Goal: Task Accomplishment & Management: Manage account settings

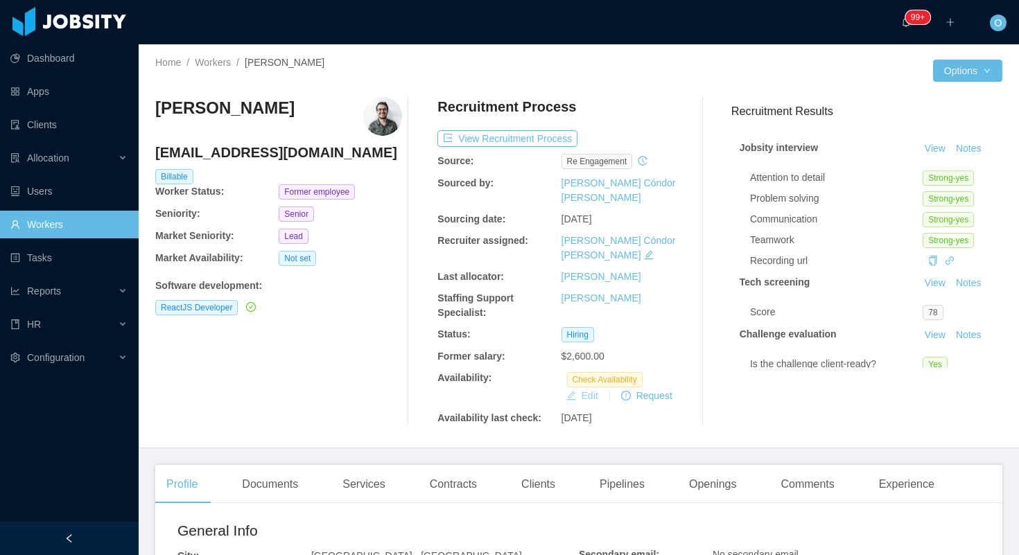
click at [586, 387] on button "Edit" at bounding box center [582, 395] width 43 height 17
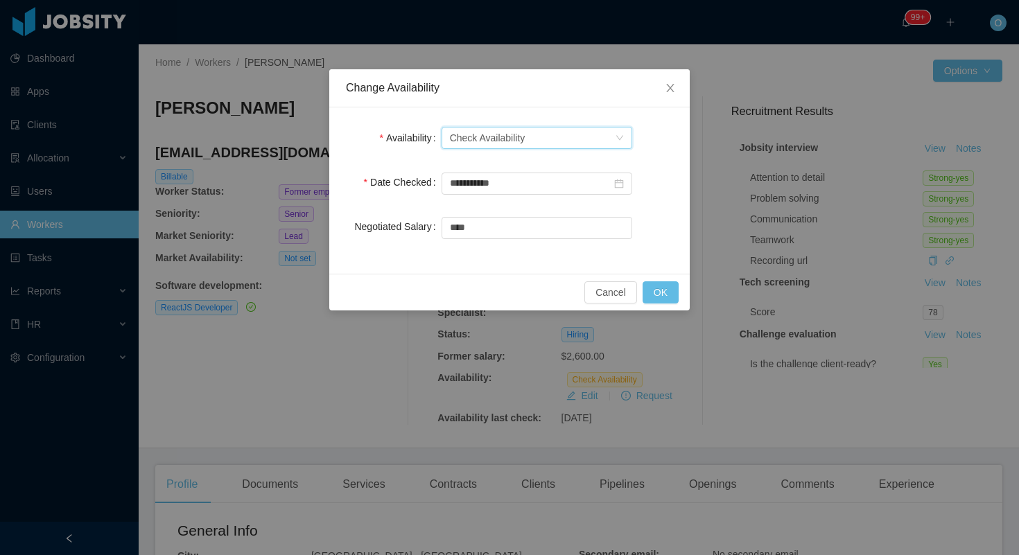
click at [613, 139] on div "Select one Check Availability" at bounding box center [532, 137] width 165 height 21
click at [579, 184] on li "Not Available" at bounding box center [536, 188] width 191 height 22
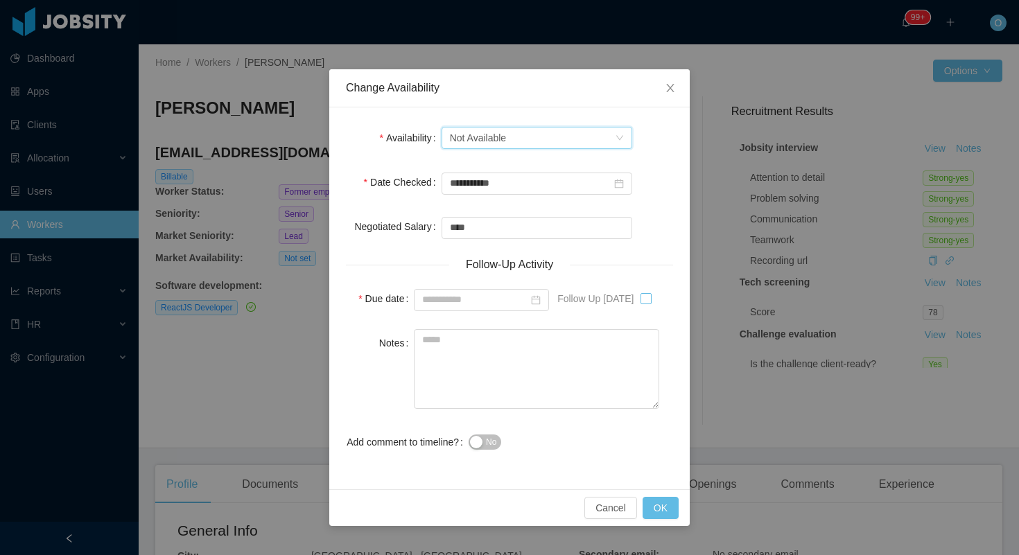
type input "**********"
click at [629, 379] on textarea "Notes" at bounding box center [536, 369] width 245 height 80
type textarea "*"
type textarea "**********"
click at [656, 505] on button "OK" at bounding box center [660, 508] width 36 height 22
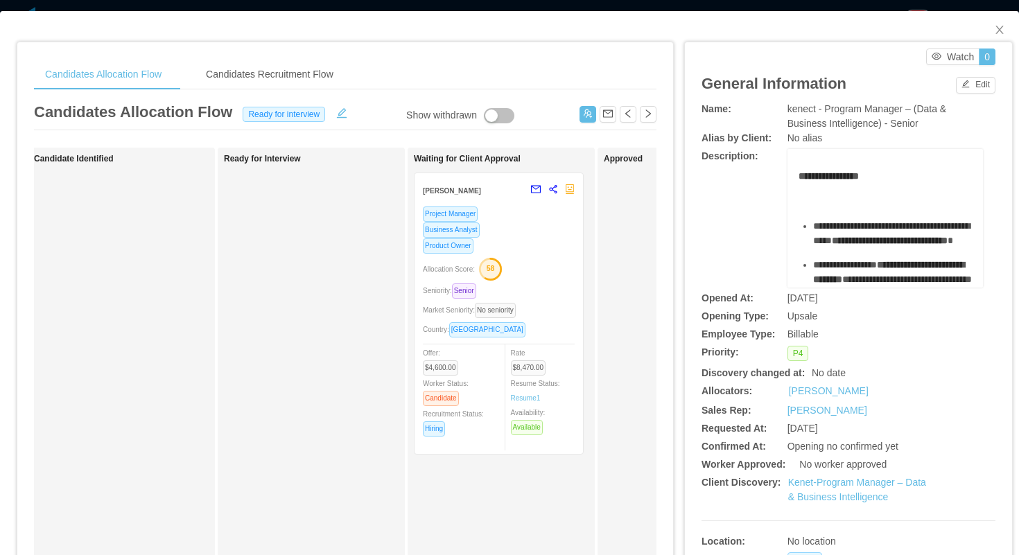
scroll to position [0, 254]
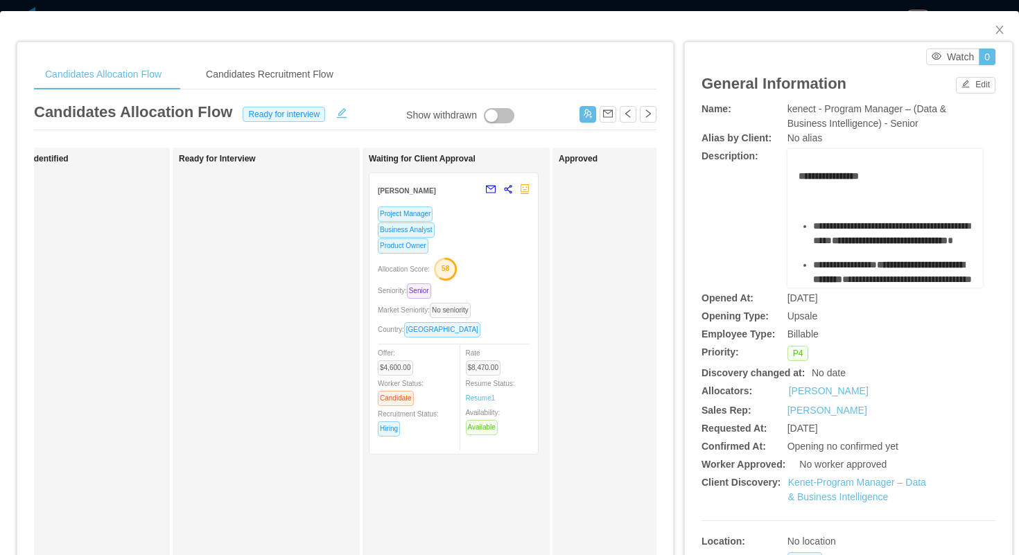
click at [510, 246] on div "Product Owner" at bounding box center [454, 246] width 152 height 16
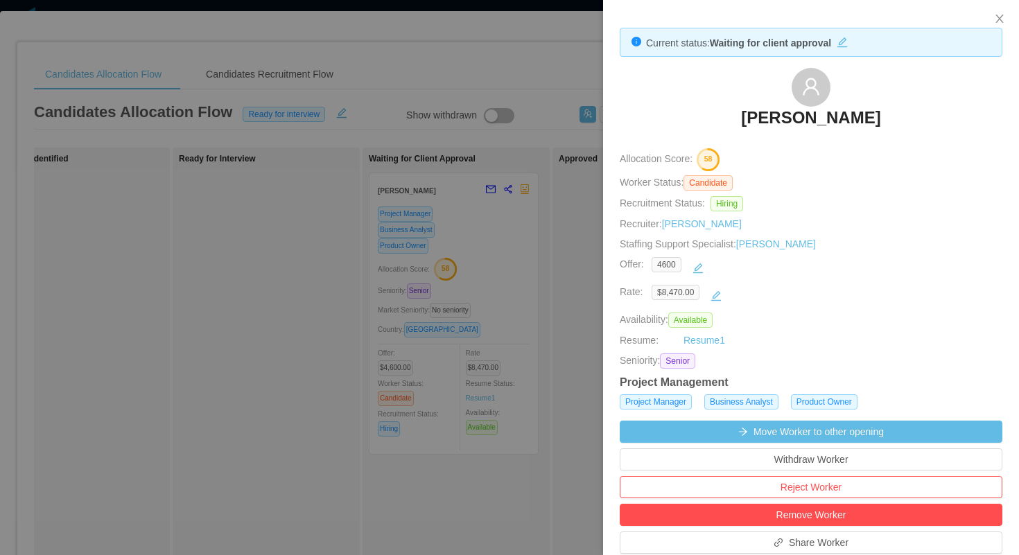
scroll to position [221, 0]
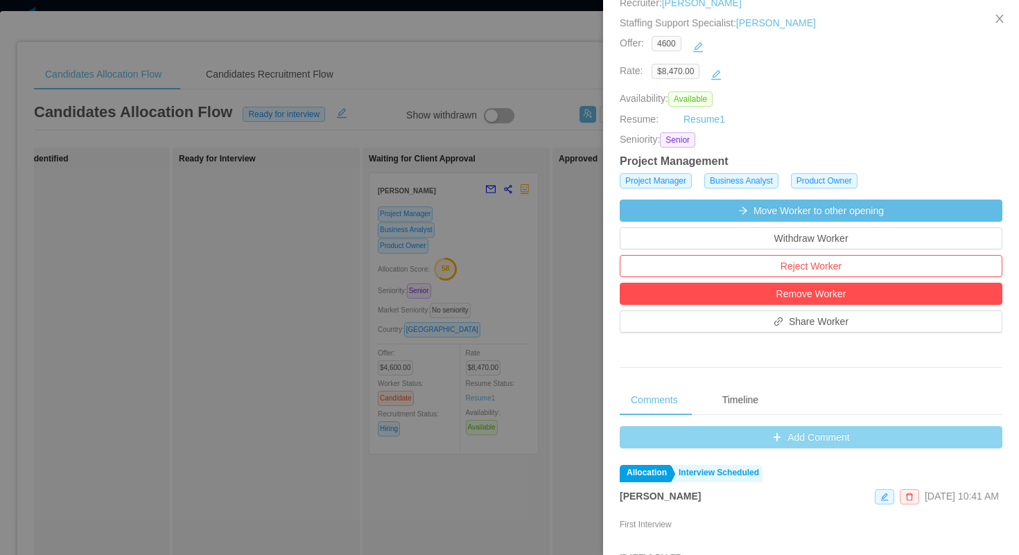
click at [640, 429] on button "Add Comment" at bounding box center [810, 437] width 382 height 22
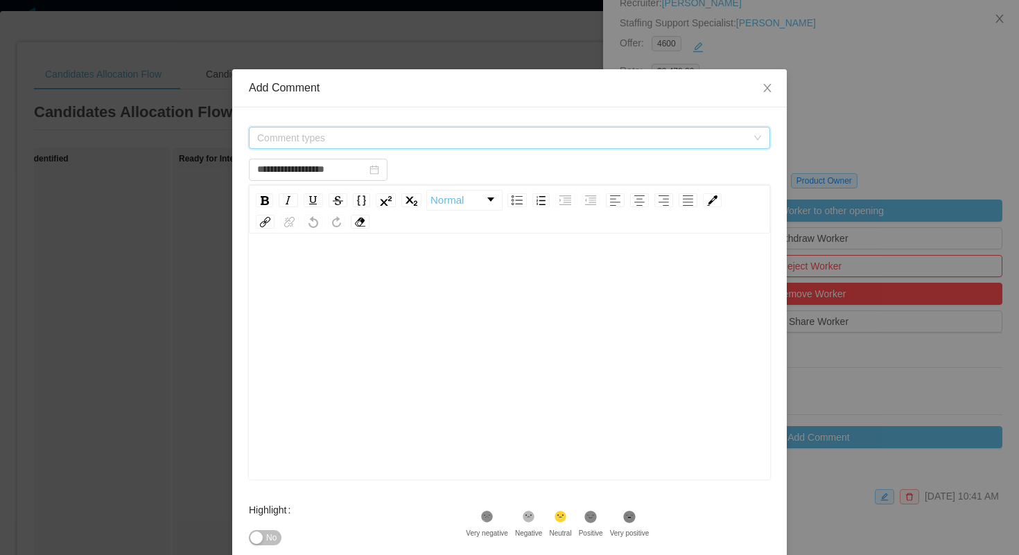
click at [522, 146] on span "Comment types" at bounding box center [504, 137] width 495 height 21
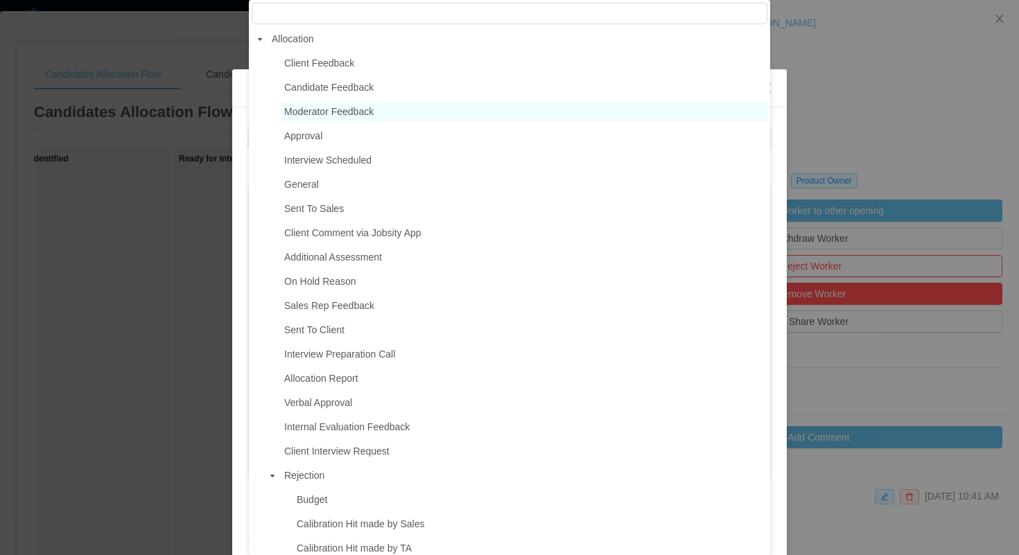
click at [389, 110] on span "Moderator Feedback" at bounding box center [524, 112] width 486 height 19
type input "**********"
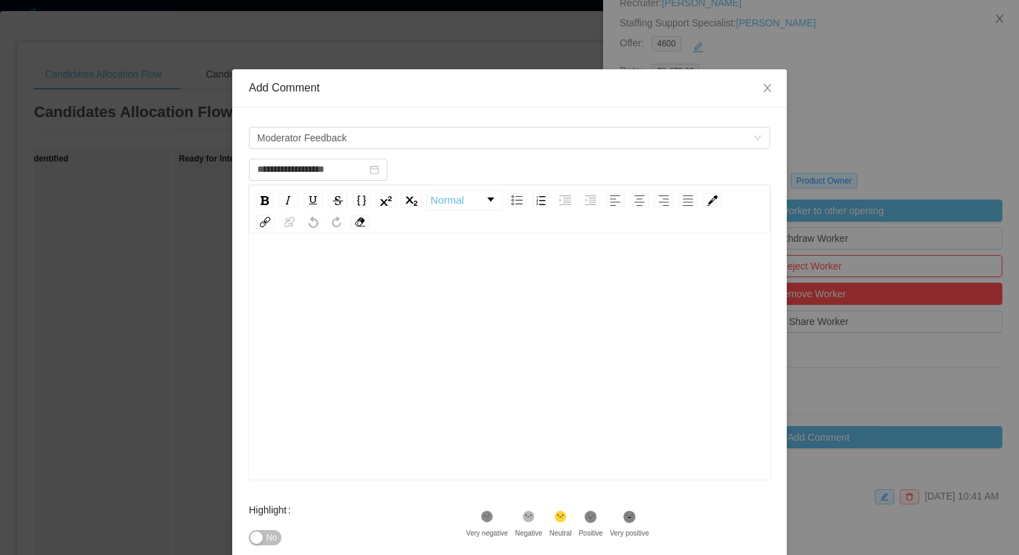
click at [432, 353] on div "rdw-editor" at bounding box center [510, 378] width 500 height 243
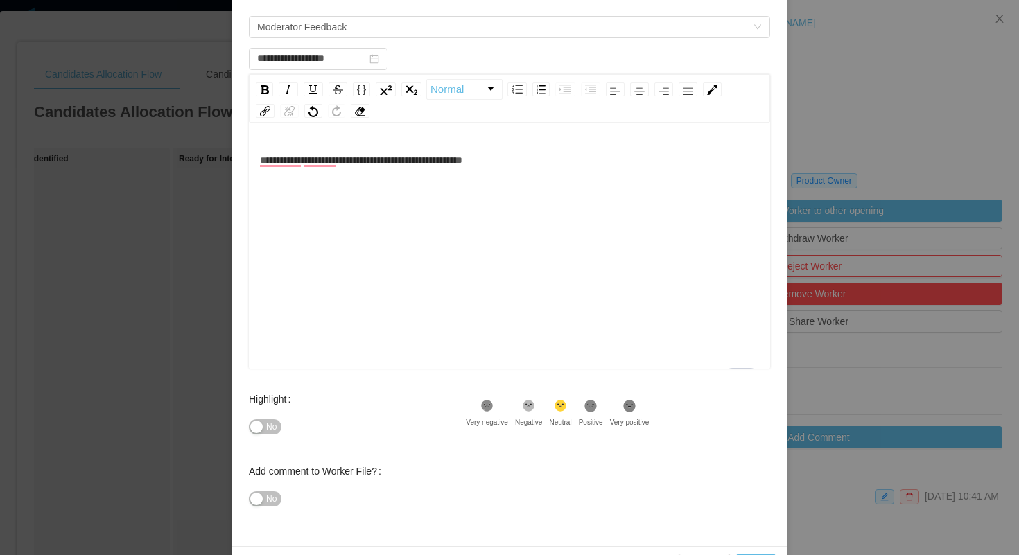
click at [597, 411] on icon at bounding box center [591, 406] width 12 height 12
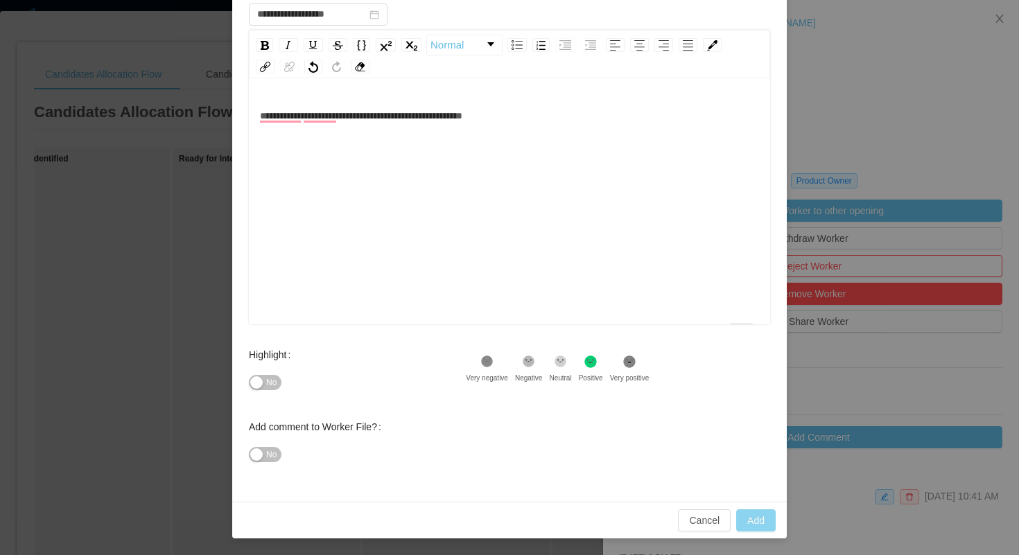
click at [757, 518] on button "Add" at bounding box center [755, 520] width 39 height 22
type input "**********"
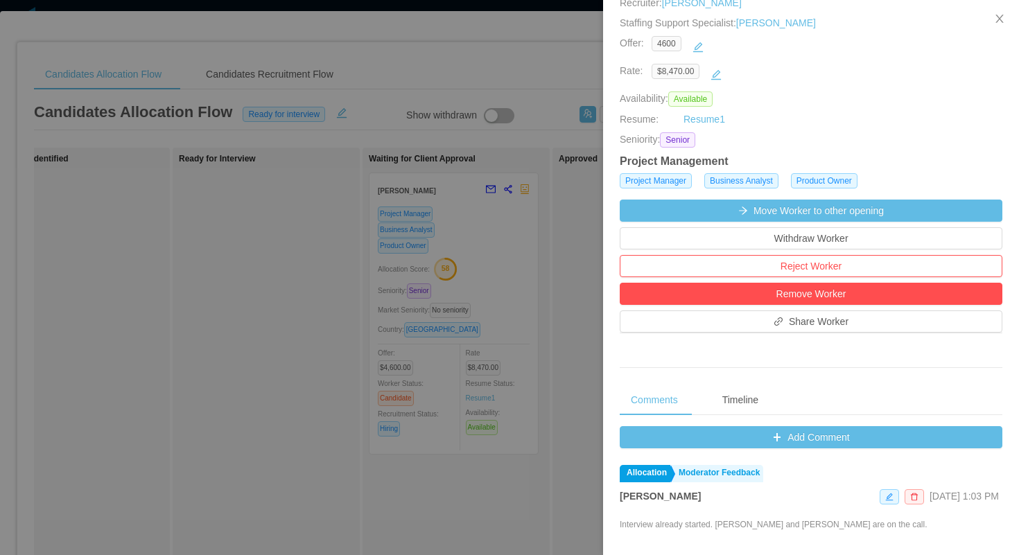
click at [577, 202] on div at bounding box center [509, 277] width 1019 height 555
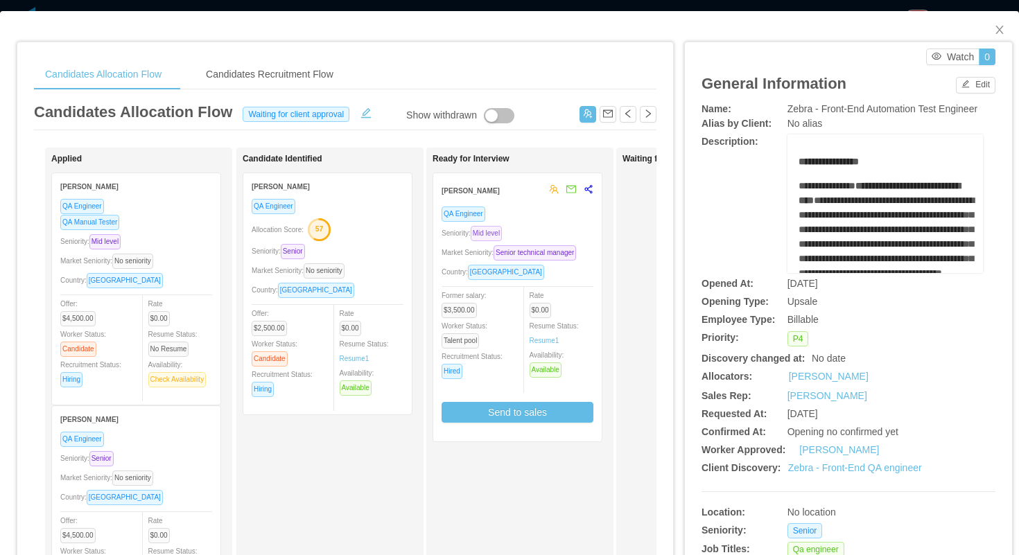
scroll to position [0, 452]
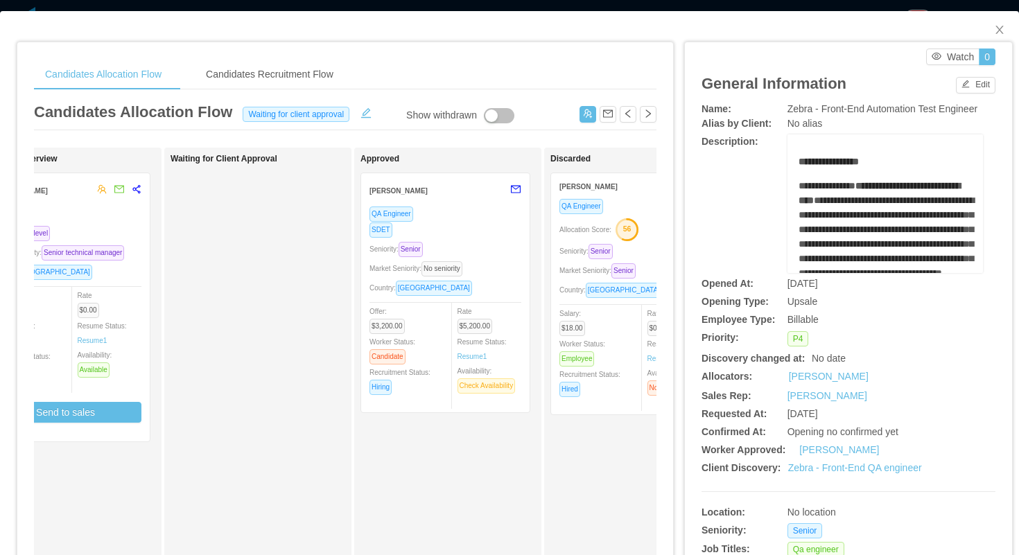
click at [497, 229] on div "SDET" at bounding box center [445, 230] width 152 height 16
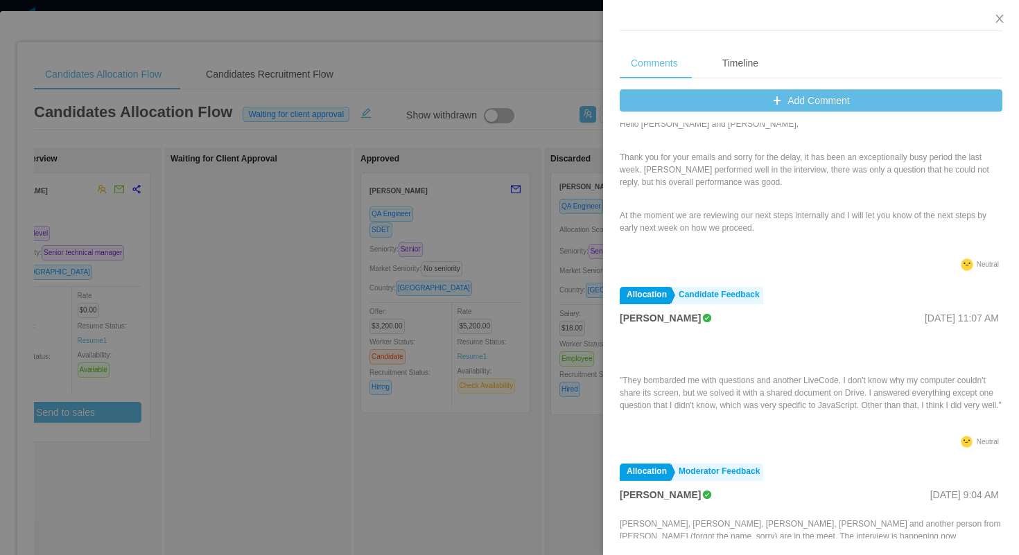
scroll to position [261, 0]
click at [529, 59] on div at bounding box center [509, 277] width 1019 height 555
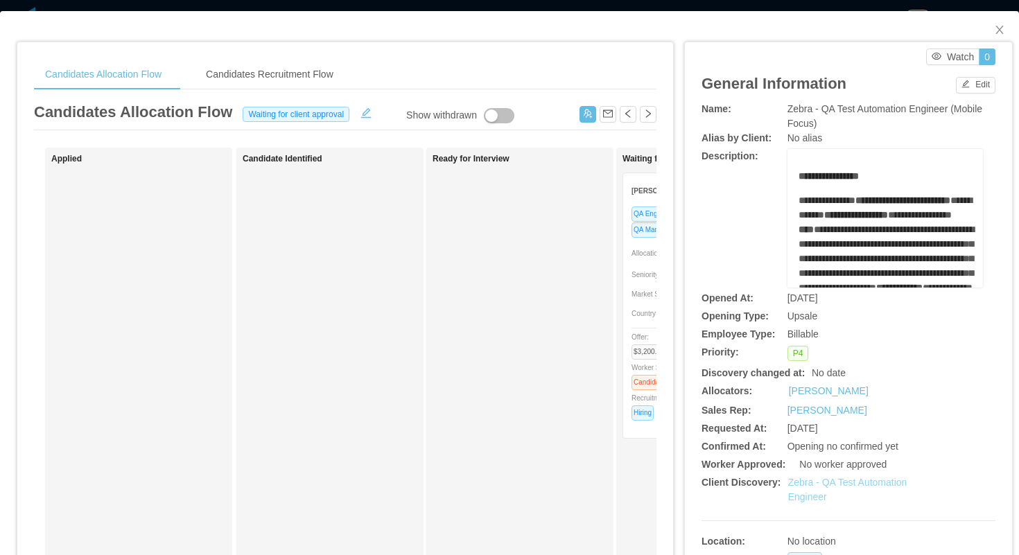
click at [815, 483] on link "Zebra - QA Test Automation Engineer" at bounding box center [847, 490] width 119 height 26
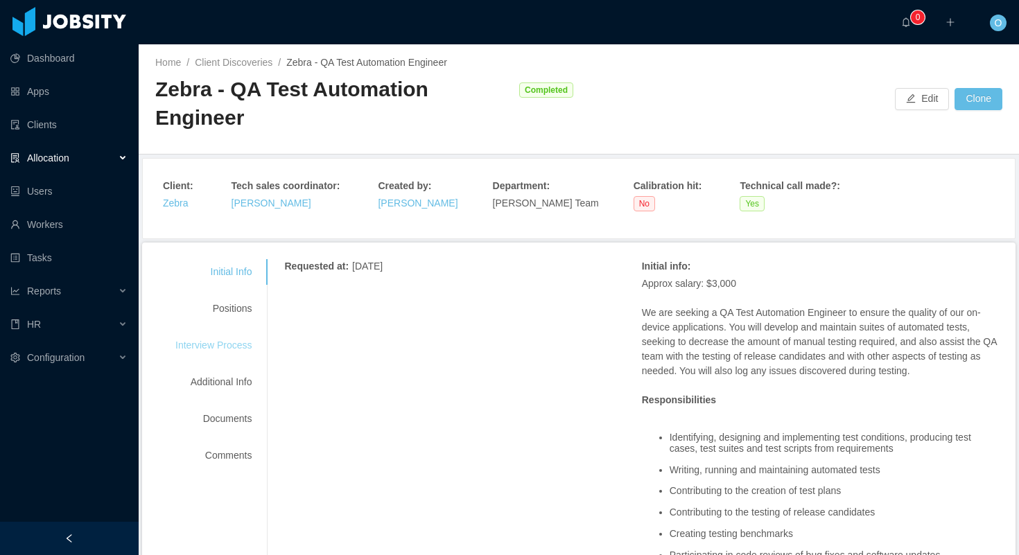
click at [227, 333] on div "Interview Process" at bounding box center [213, 346] width 109 height 26
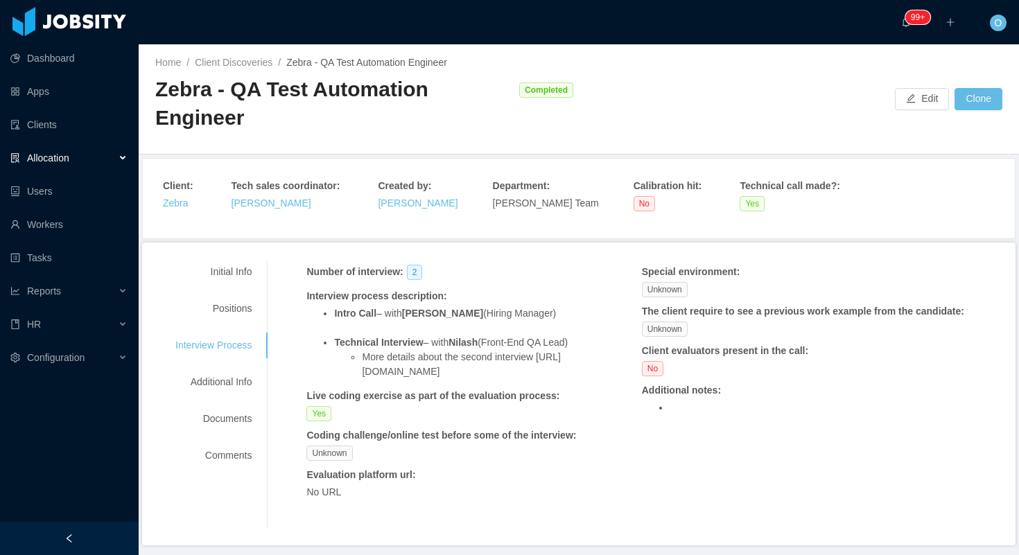
drag, startPoint x: 510, startPoint y: 375, endPoint x: 368, endPoint y: 361, distance: 142.7
click at [368, 361] on li "More details about the second interview [URL][DOMAIN_NAME]" at bounding box center [474, 364] width 224 height 29
copy li "[URL][DOMAIN_NAME]"
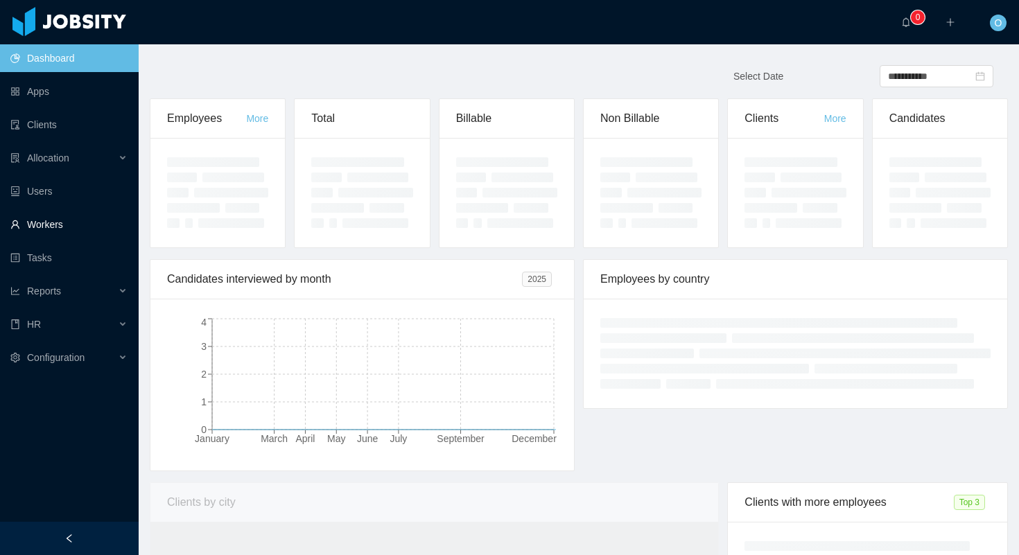
click at [93, 224] on link "Workers" at bounding box center [68, 225] width 117 height 28
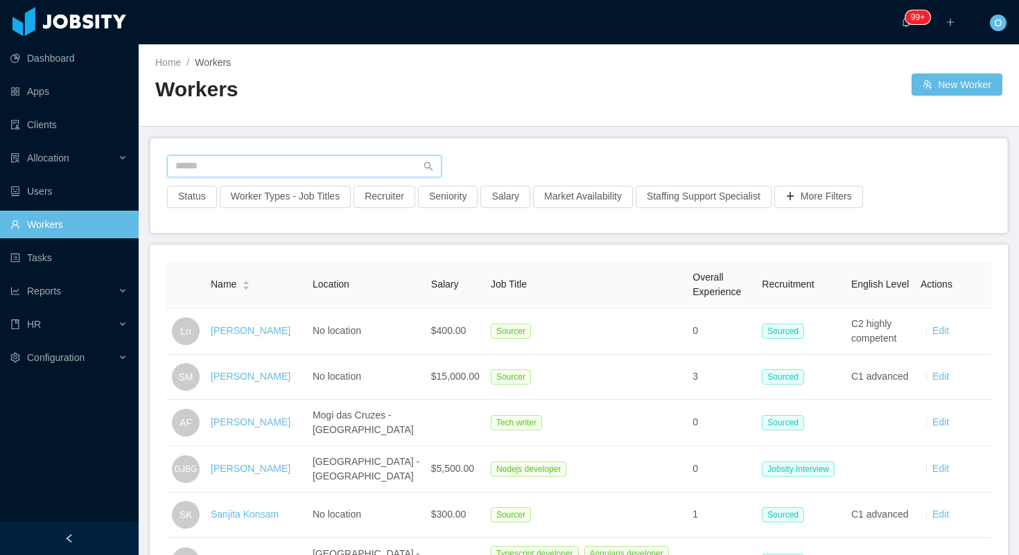
click at [324, 161] on input "text" at bounding box center [304, 166] width 274 height 22
paste input "**********"
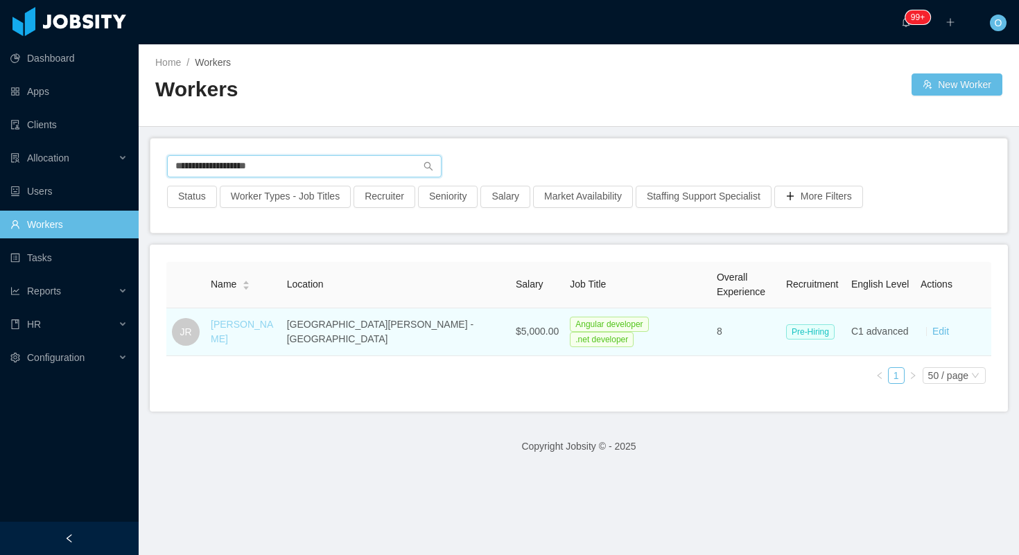
type input "**********"
click at [263, 325] on link "[PERSON_NAME]" at bounding box center [242, 332] width 62 height 26
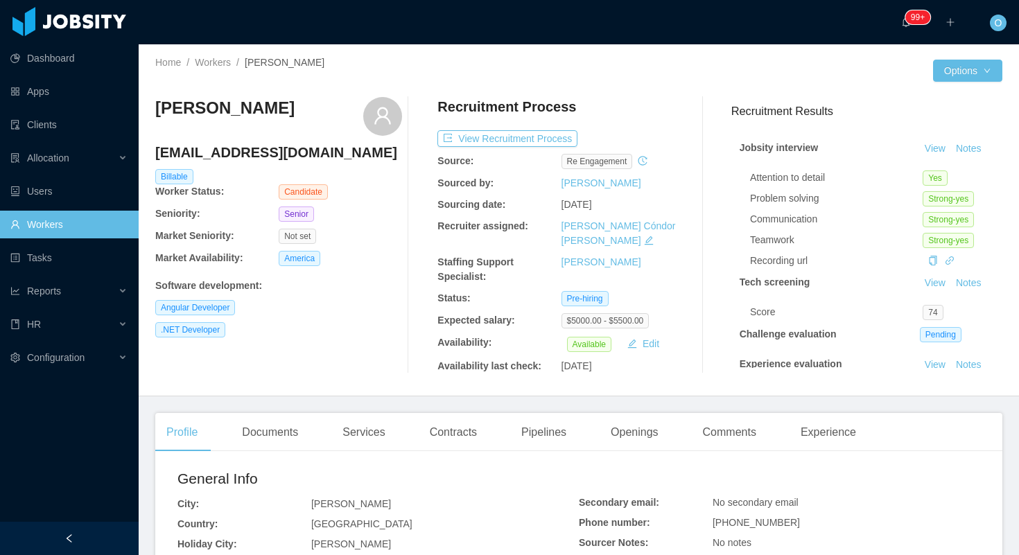
scroll to position [74, 0]
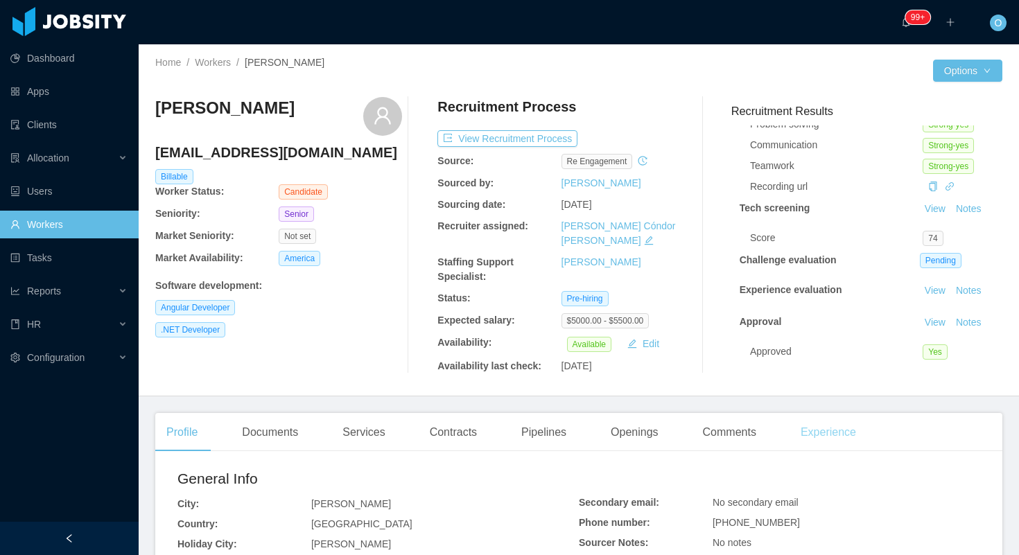
click at [834, 423] on div "Experience" at bounding box center [828, 432] width 78 height 39
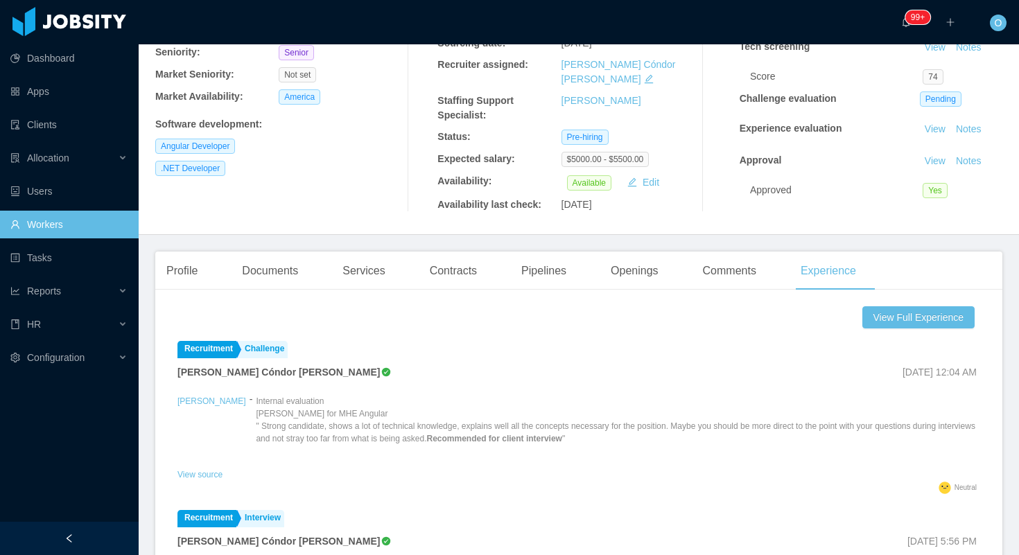
scroll to position [141, 0]
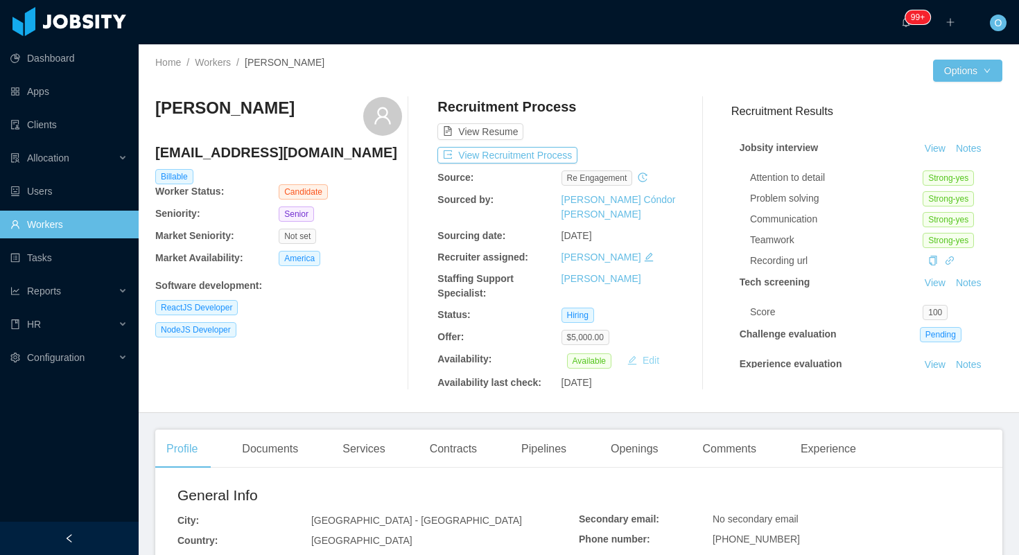
click at [653, 353] on button "Edit" at bounding box center [642, 360] width 43 height 17
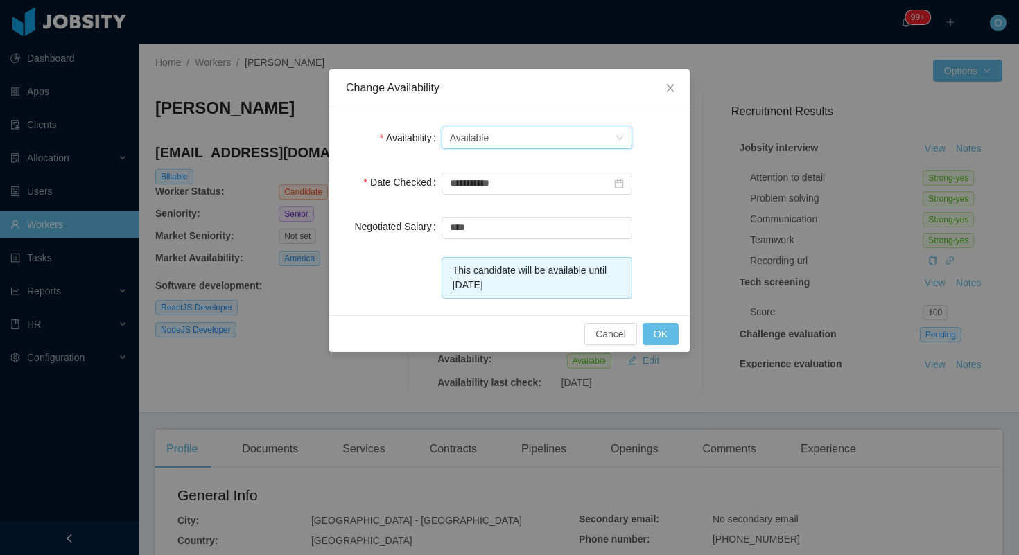
click at [595, 138] on div "Select one Available" at bounding box center [532, 137] width 165 height 21
click at [562, 192] on li "Not Available" at bounding box center [536, 188] width 191 height 22
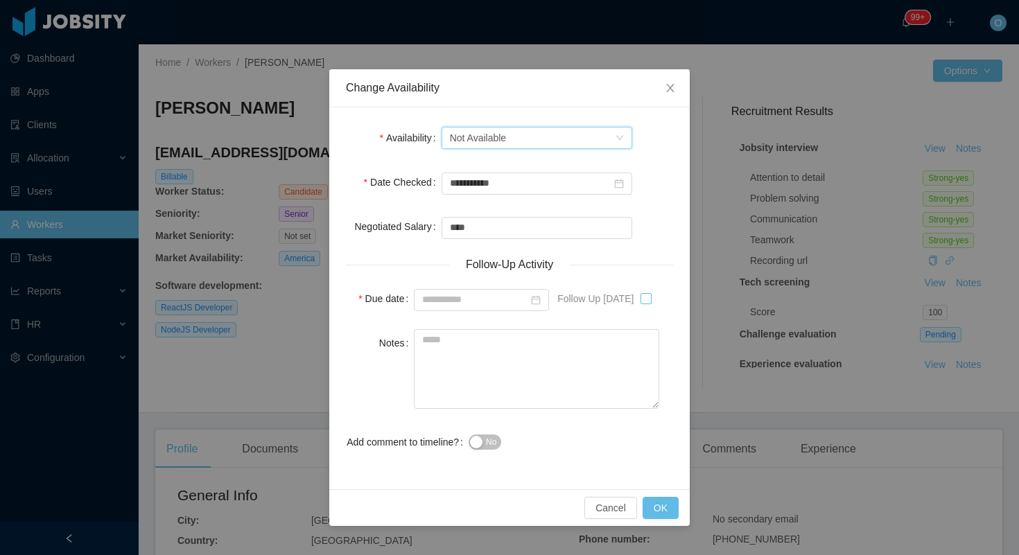
type input "**********"
click at [591, 359] on textarea "Notes" at bounding box center [536, 369] width 245 height 80
paste textarea "**********"
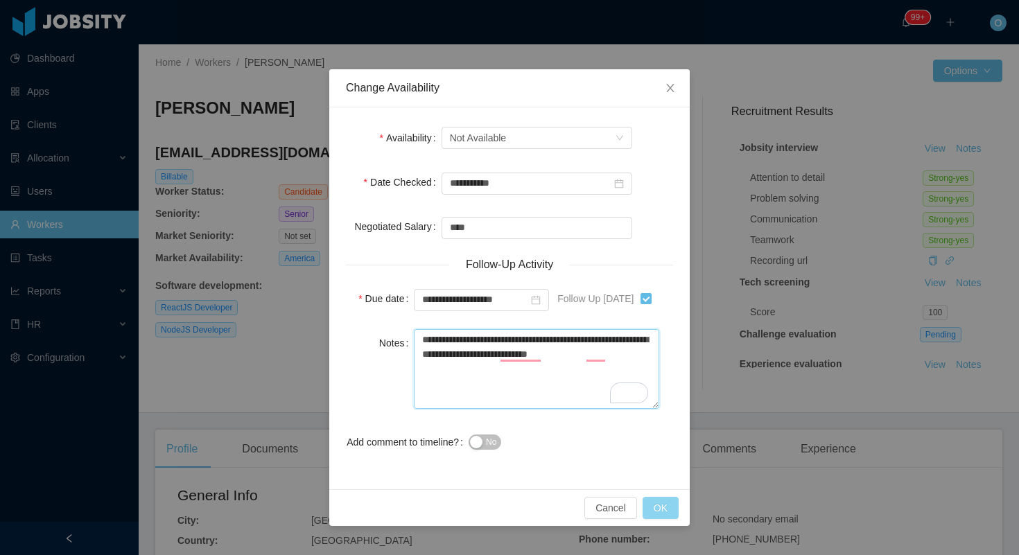
type textarea "**********"
click at [662, 509] on button "OK" at bounding box center [660, 508] width 36 height 22
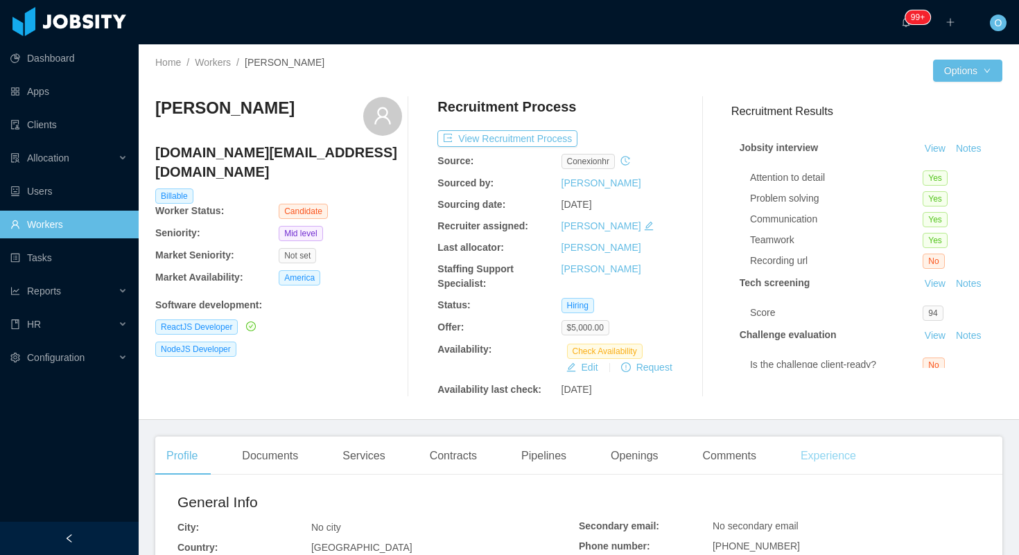
click at [835, 452] on div "Experience" at bounding box center [828, 456] width 78 height 39
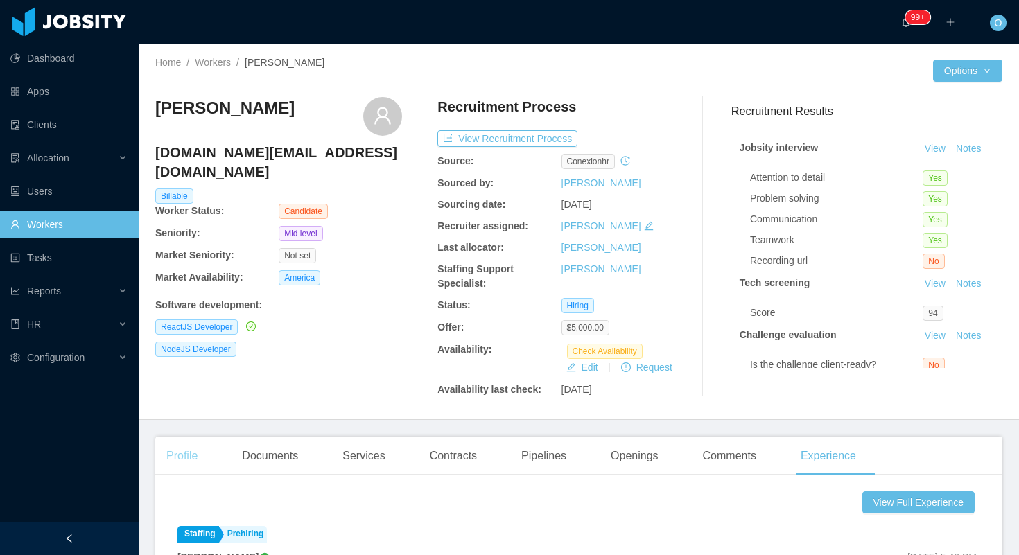
click at [187, 448] on div "Profile" at bounding box center [181, 456] width 53 height 39
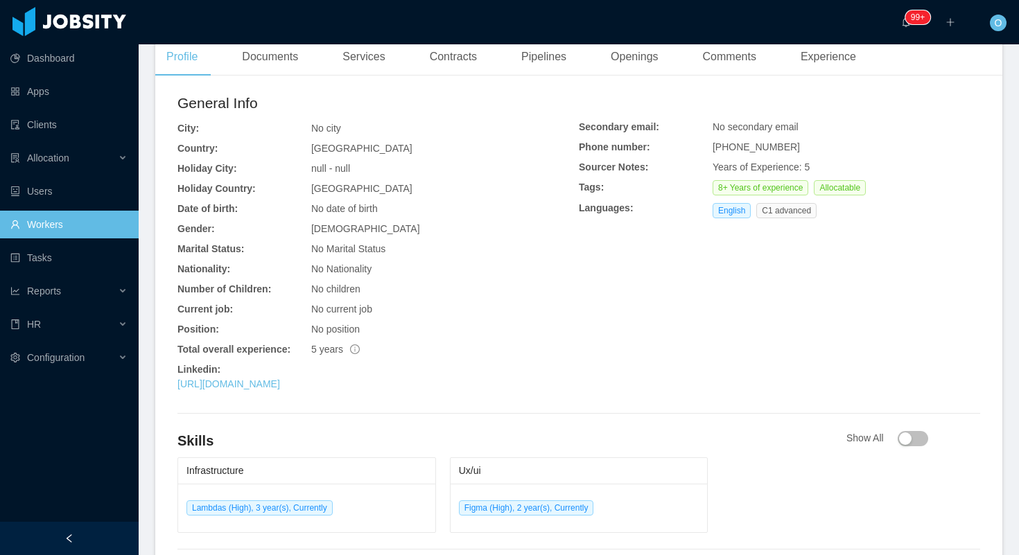
scroll to position [453, 0]
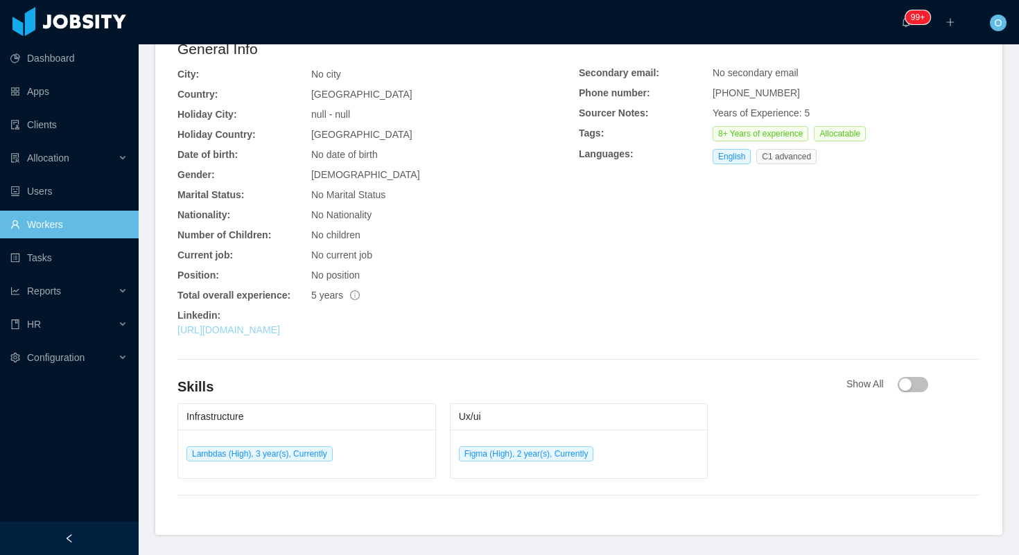
click at [280, 332] on link "[URL][DOMAIN_NAME]" at bounding box center [228, 329] width 103 height 11
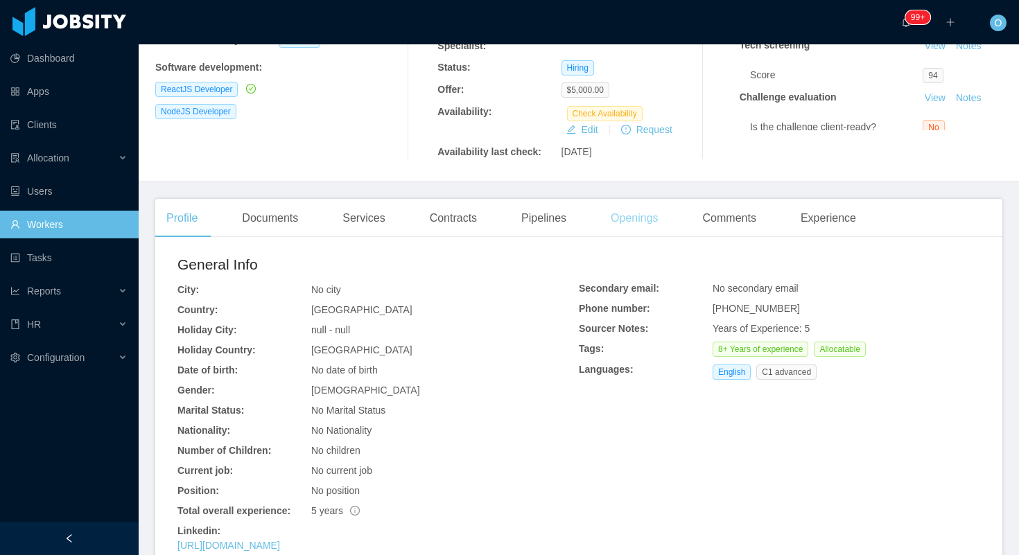
click at [646, 228] on div "Openings" at bounding box center [634, 218] width 70 height 39
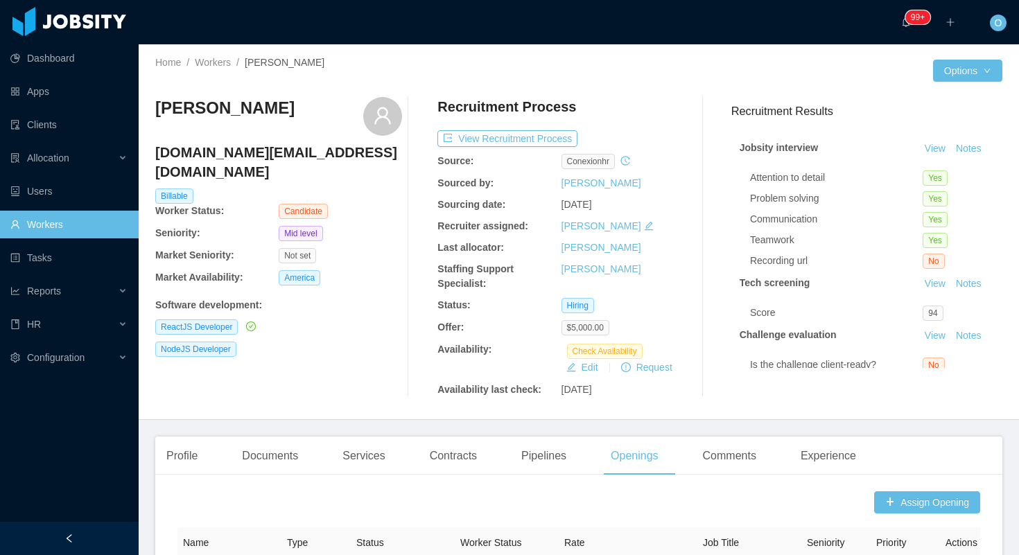
click at [239, 158] on h4 "[DOMAIN_NAME][EMAIL_ADDRESS][DOMAIN_NAME]" at bounding box center [278, 162] width 247 height 39
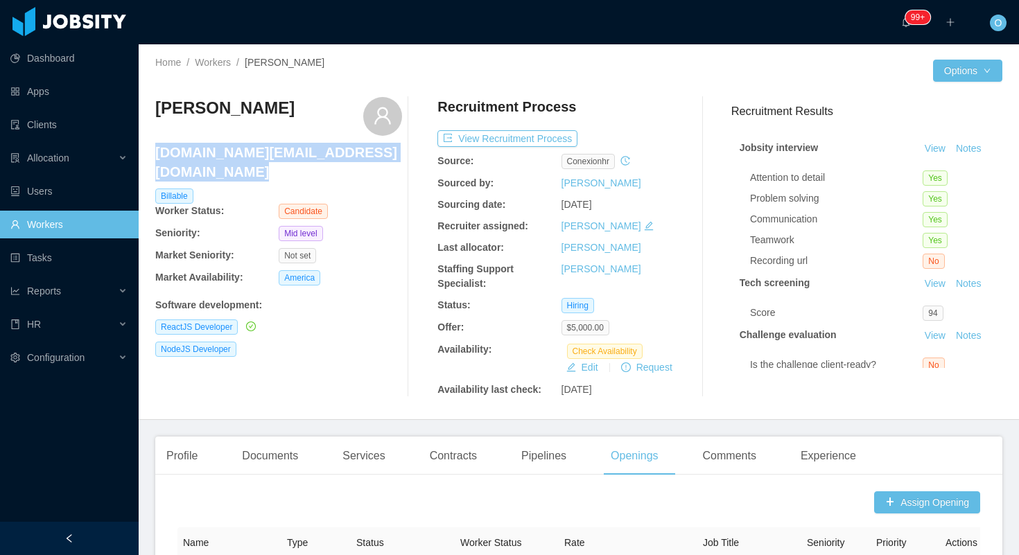
click at [239, 158] on h4 "[DOMAIN_NAME][EMAIL_ADDRESS][DOMAIN_NAME]" at bounding box center [278, 162] width 247 height 39
copy h4 "[DOMAIN_NAME][EMAIL_ADDRESS][DOMAIN_NAME]"
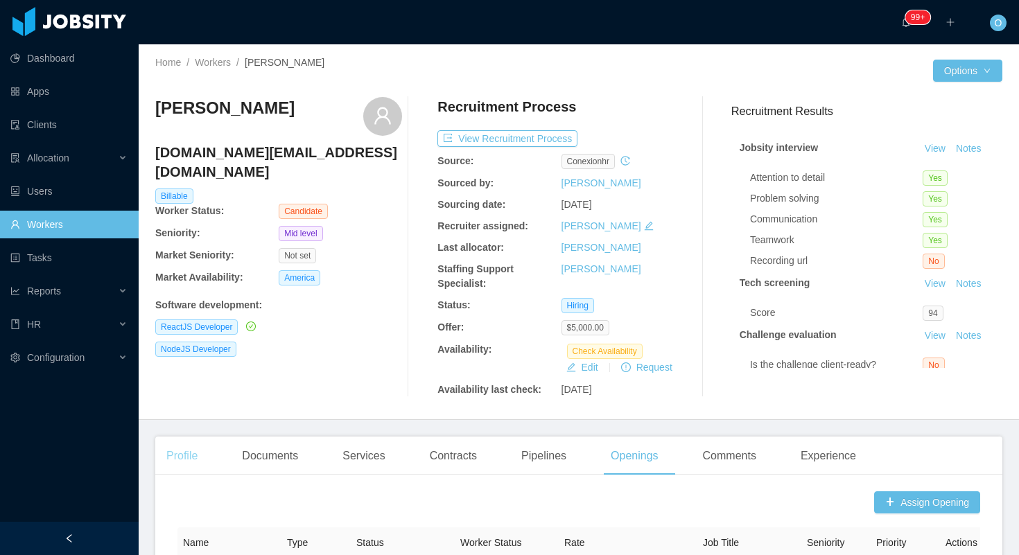
click at [202, 458] on div "Profile" at bounding box center [181, 456] width 53 height 39
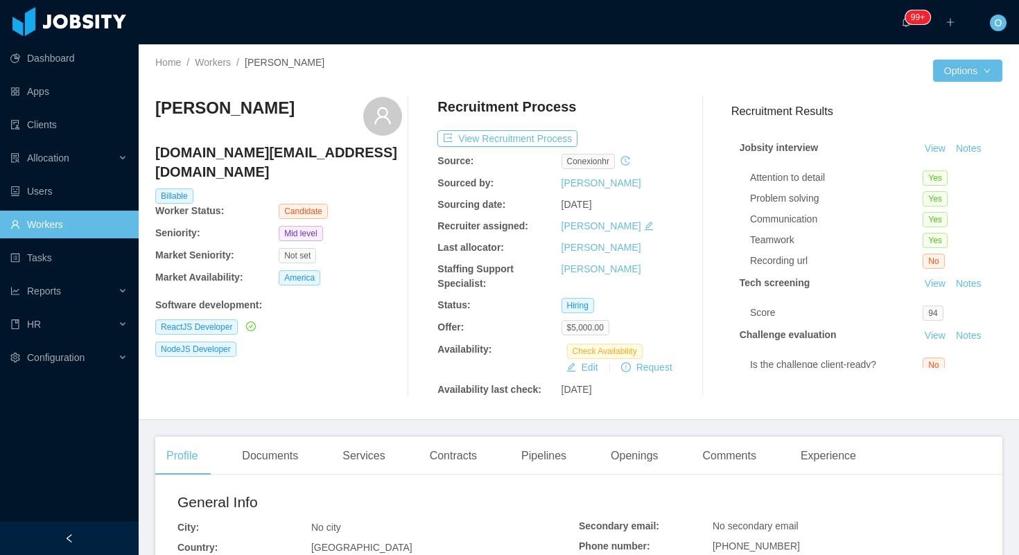
scroll to position [91, 0]
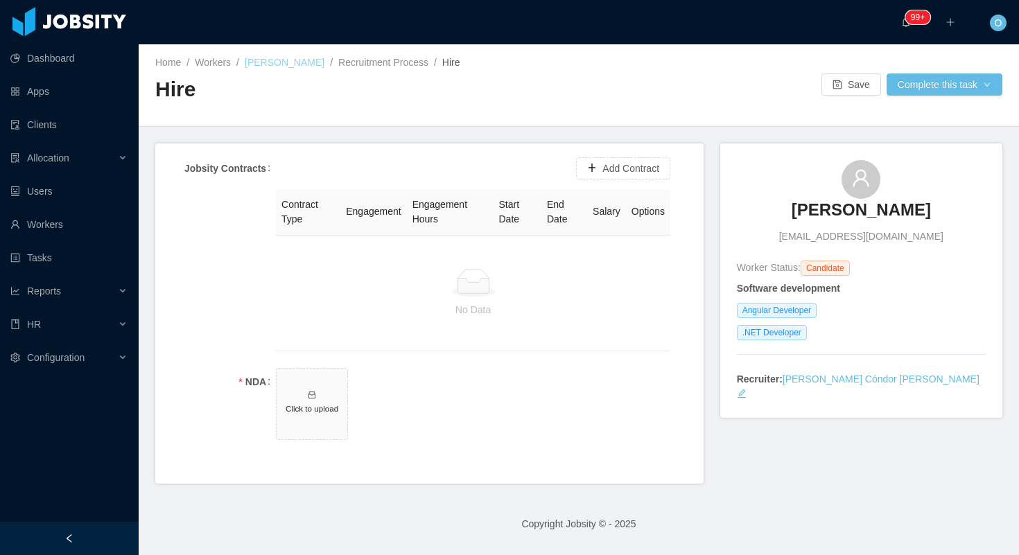
click at [250, 64] on link "Jhon Reynoso" at bounding box center [285, 62] width 80 height 11
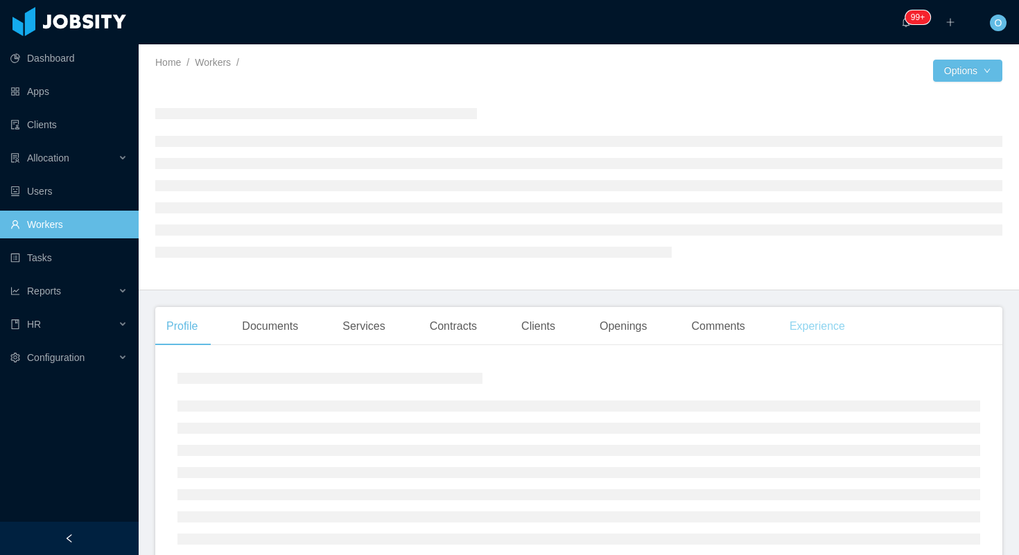
click at [816, 319] on div "Experience" at bounding box center [817, 326] width 78 height 39
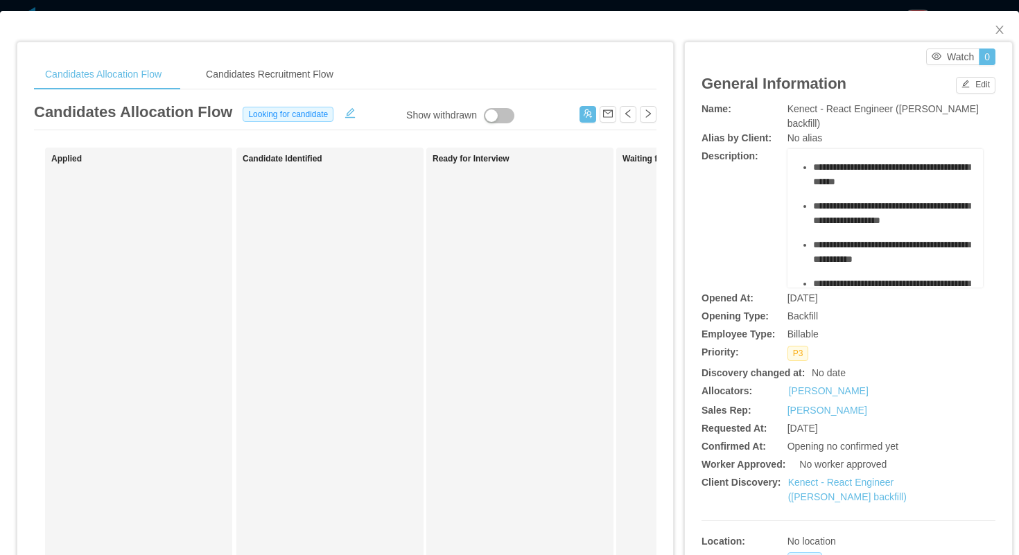
scroll to position [309, 0]
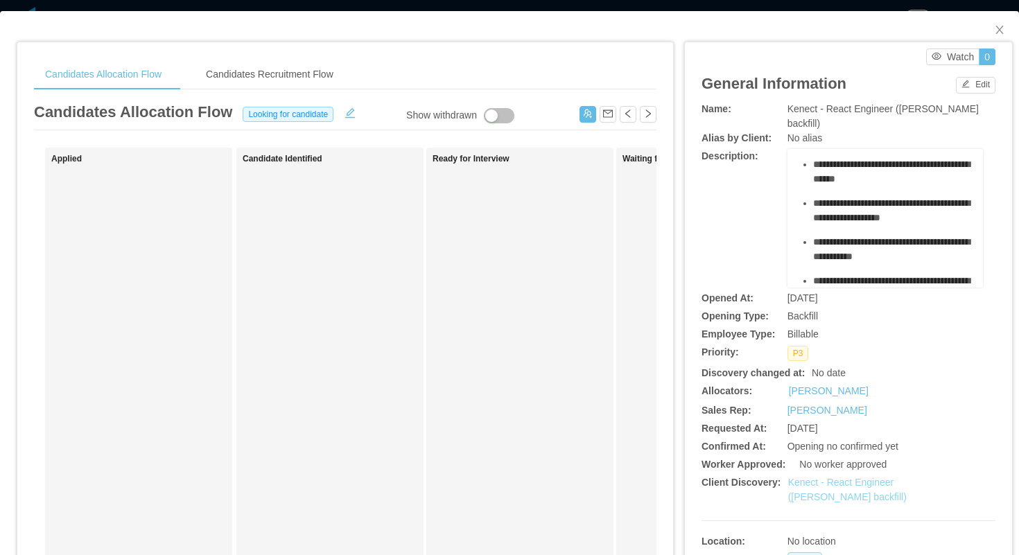
click at [825, 483] on link "Kenect - React Engineer ([PERSON_NAME] backfill)" at bounding box center [847, 490] width 118 height 26
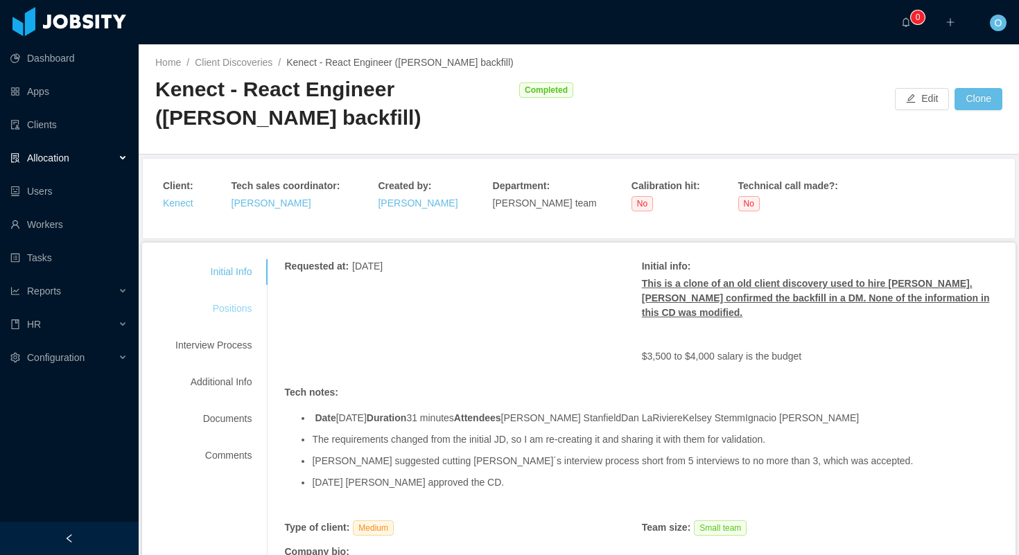
click at [243, 311] on div "Positions" at bounding box center [213, 309] width 109 height 26
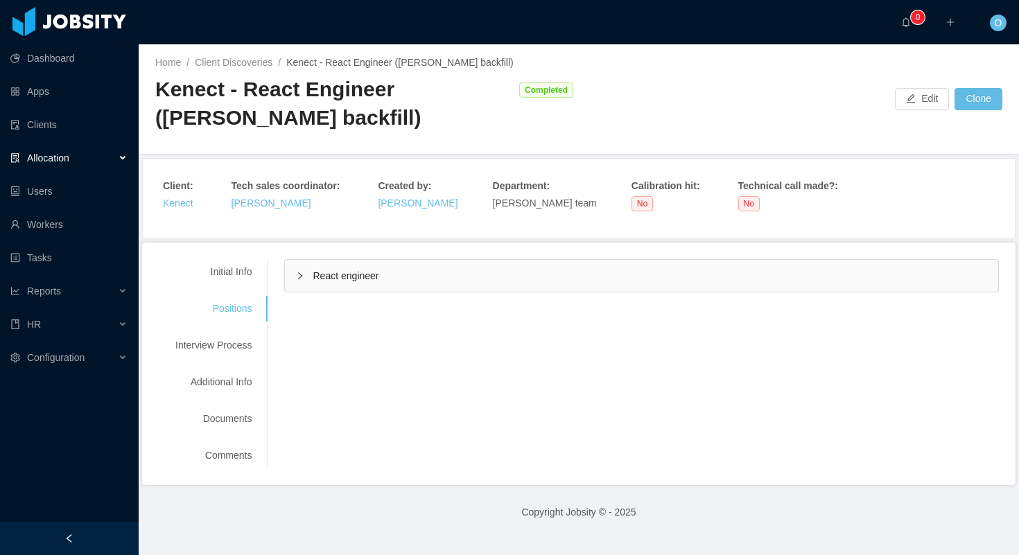
click at [294, 278] on div "React engineer" at bounding box center [641, 276] width 713 height 32
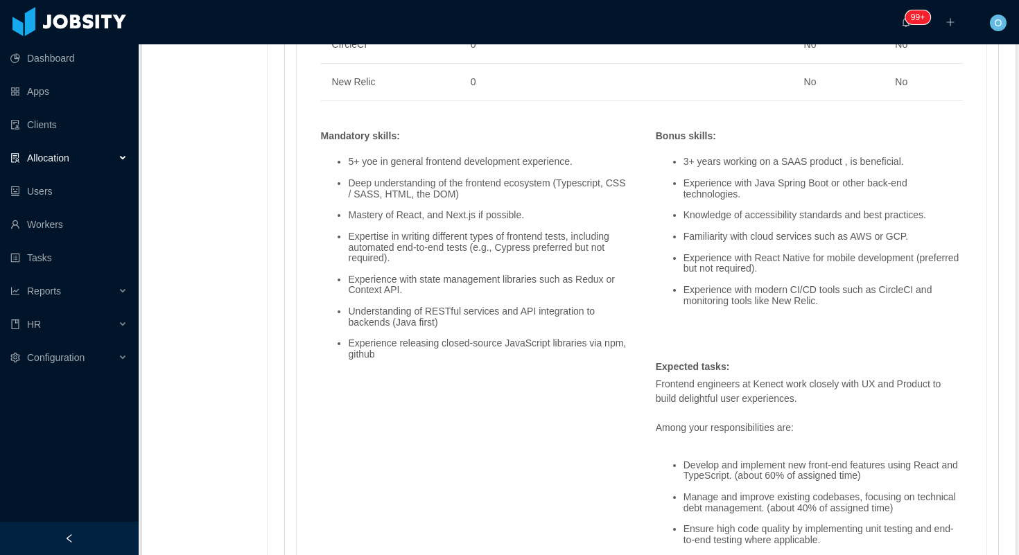
scroll to position [1495, 0]
drag, startPoint x: 324, startPoint y: 139, endPoint x: 832, endPoint y: 306, distance: 535.1
click at [832, 306] on div "Skills : Skill Years Notes Deal Breaker Mandatory Typescript 5 Yes Yes CSS 5 Ye…" at bounding box center [641, 119] width 670 height 1563
copy div "Mandatory skills : 5+ yoe in general frontend development experience. Deep unde…"
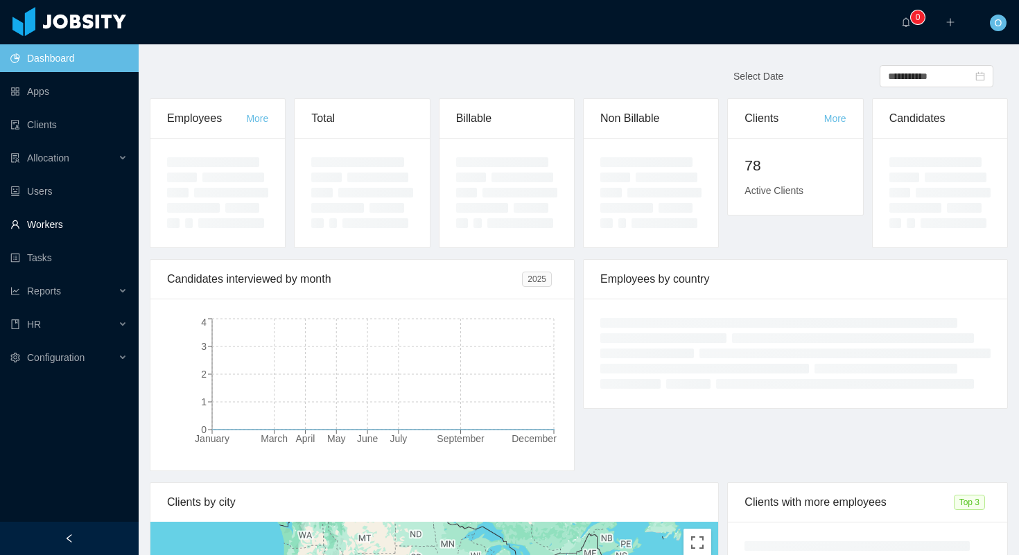
click at [89, 229] on link "Workers" at bounding box center [68, 225] width 117 height 28
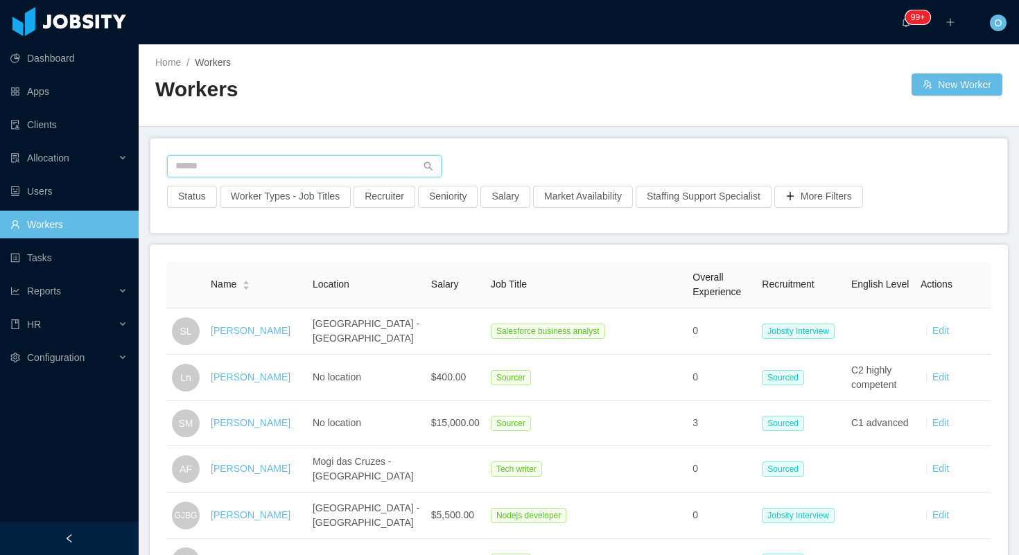
click at [297, 164] on input "text" at bounding box center [304, 166] width 274 height 22
paste input "**********"
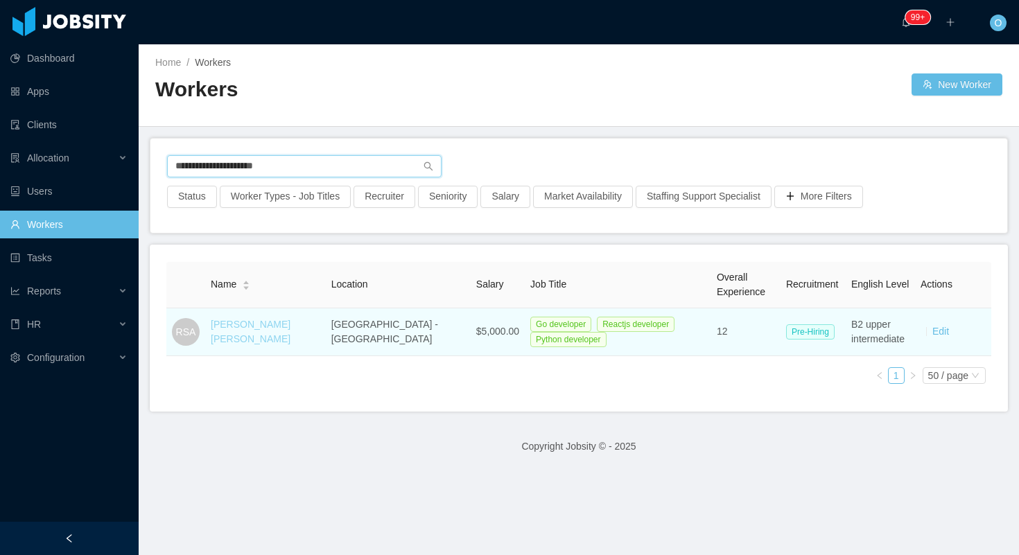
type input "**********"
click at [261, 325] on link "[PERSON_NAME] [PERSON_NAME]" at bounding box center [251, 332] width 80 height 26
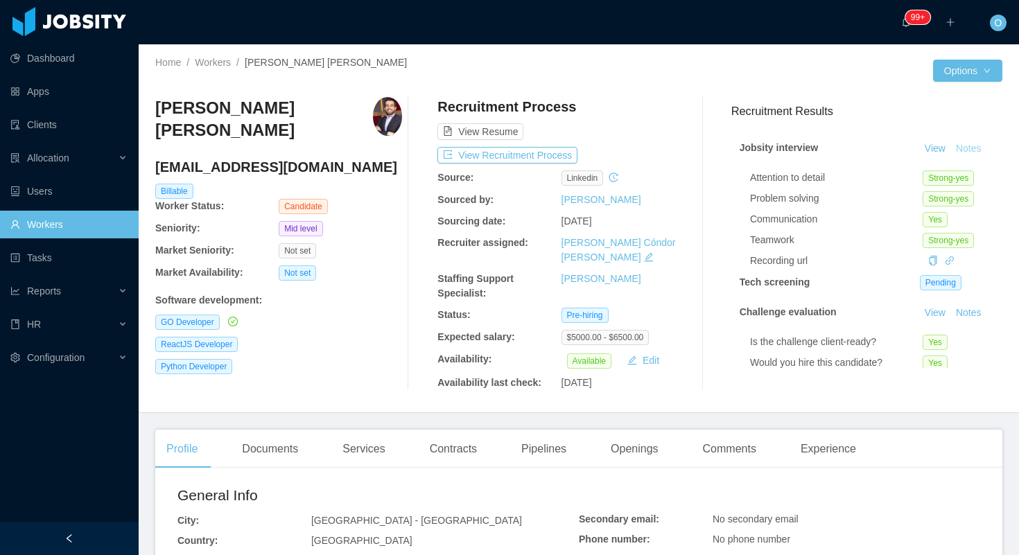
click at [969, 151] on button "Notes" at bounding box center [968, 149] width 37 height 17
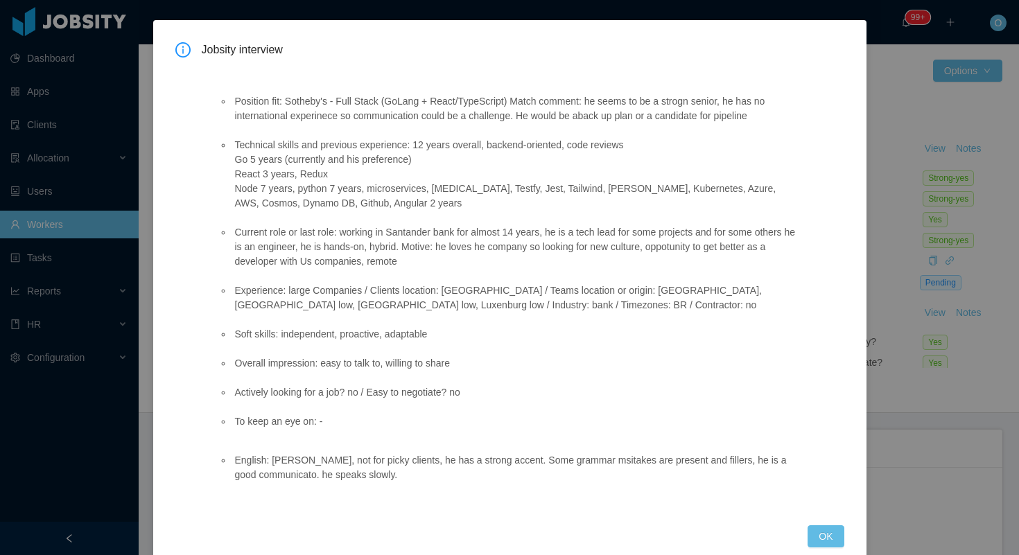
scroll to position [75, 0]
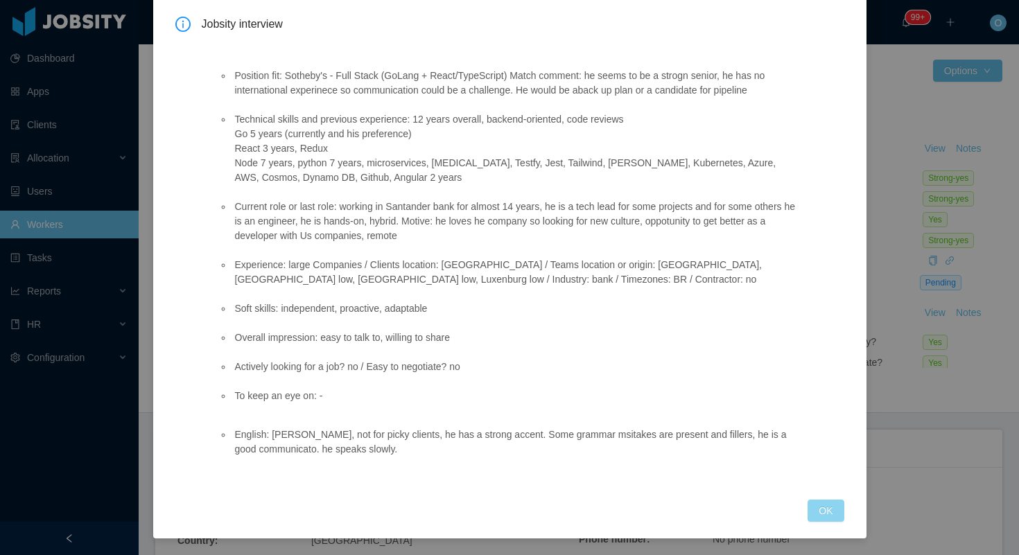
click at [829, 505] on button "OK" at bounding box center [825, 511] width 36 height 22
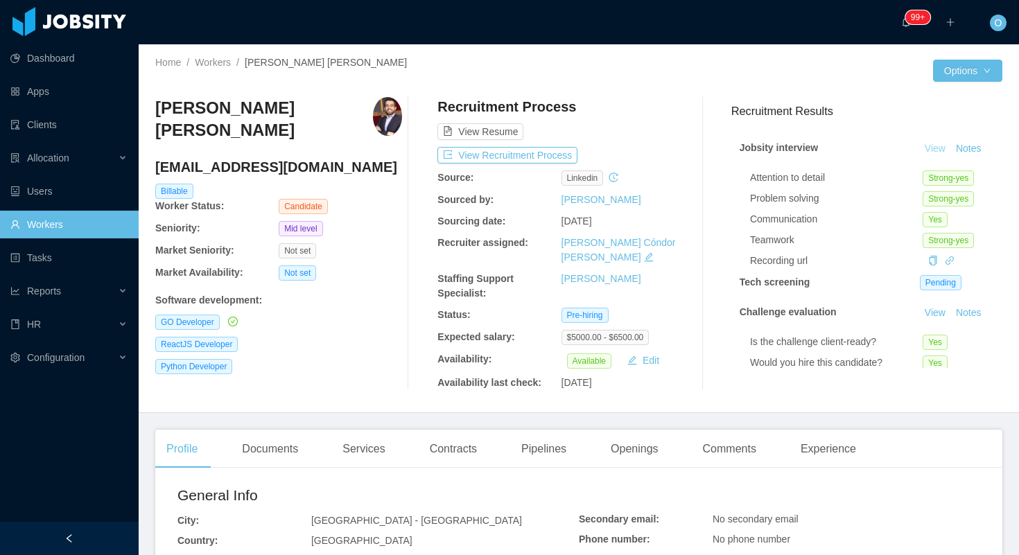
click at [938, 150] on link "View" at bounding box center [934, 148] width 30 height 11
click at [951, 262] on icon "icon: link" at bounding box center [949, 261] width 10 height 10
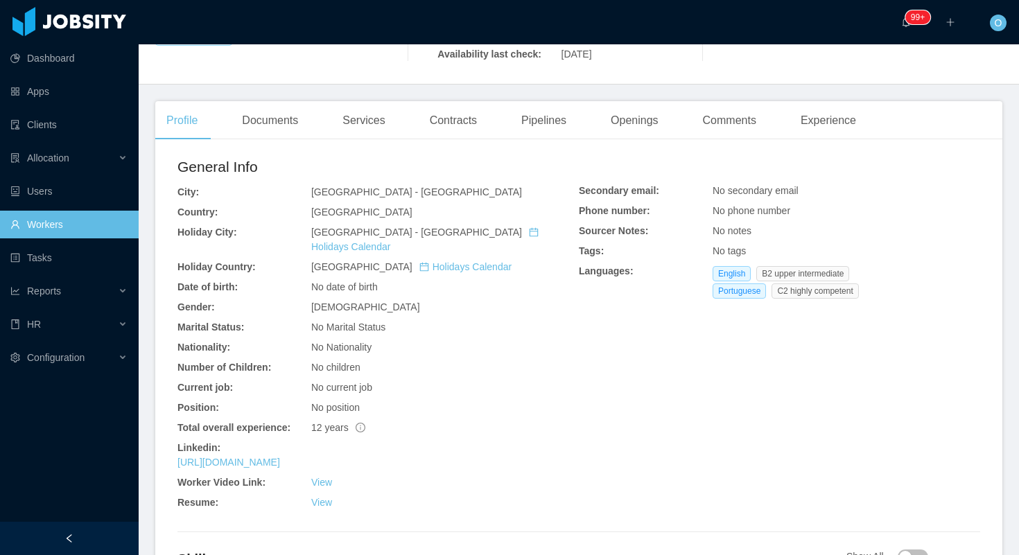
scroll to position [378, 0]
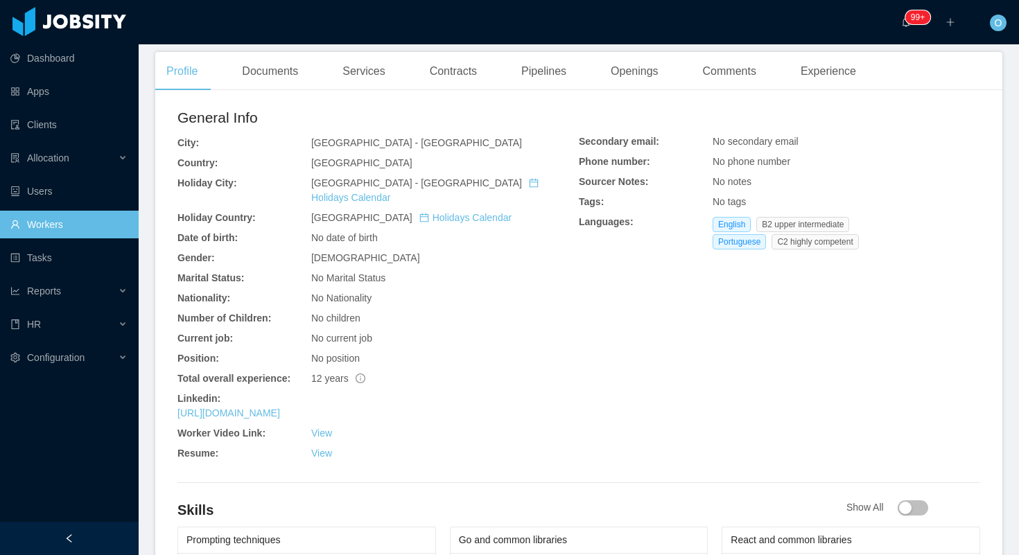
click at [280, 407] on link "[URL][DOMAIN_NAME]" at bounding box center [228, 412] width 103 height 11
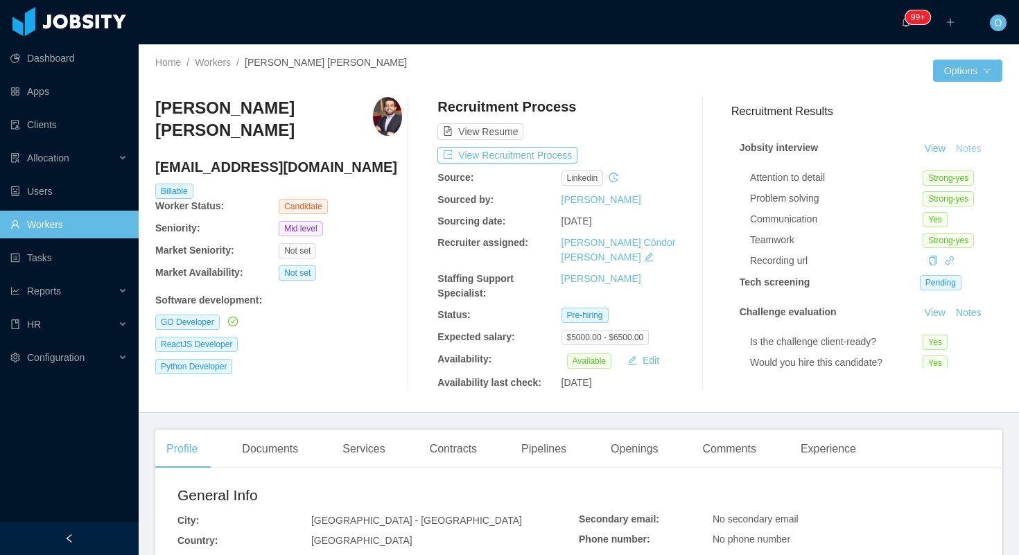
click at [964, 148] on button "Notes" at bounding box center [968, 149] width 37 height 17
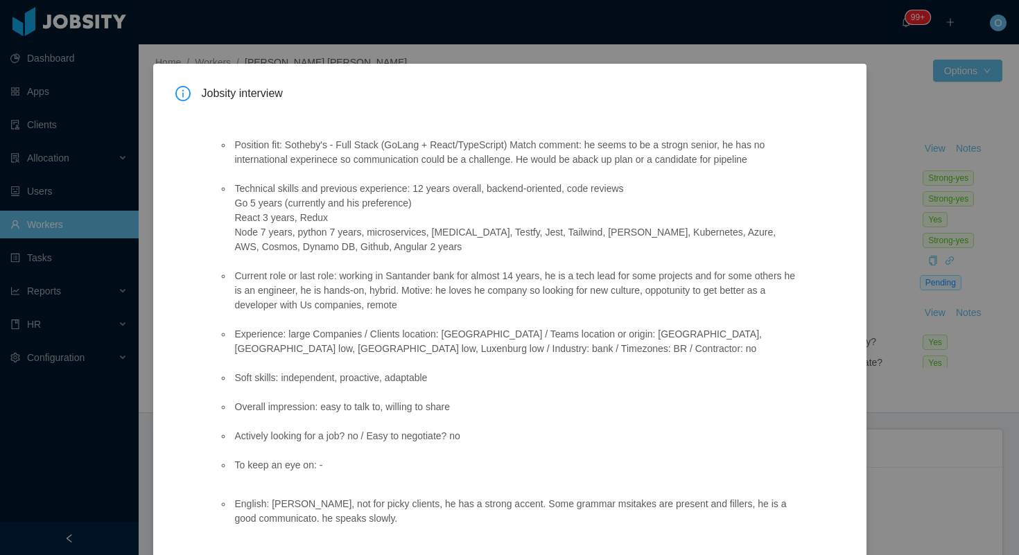
scroll to position [75, 0]
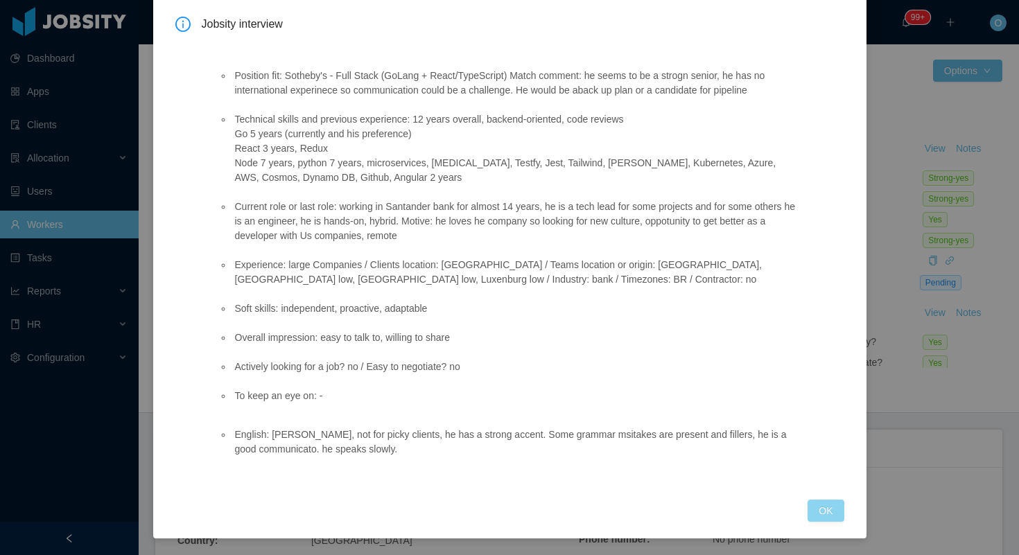
click at [816, 508] on button "OK" at bounding box center [825, 511] width 36 height 22
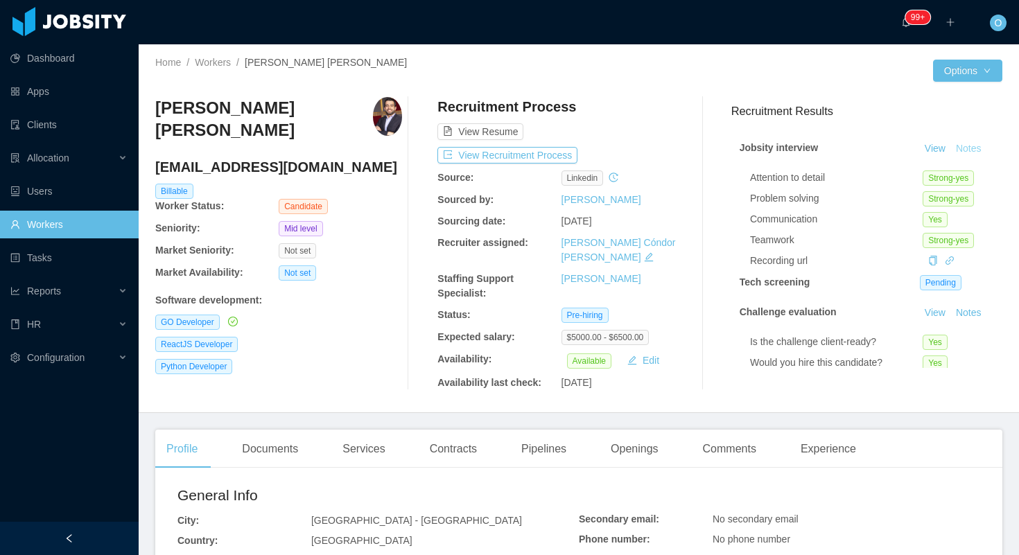
scroll to position [6, 0]
